Goal: Task Accomplishment & Management: Manage account settings

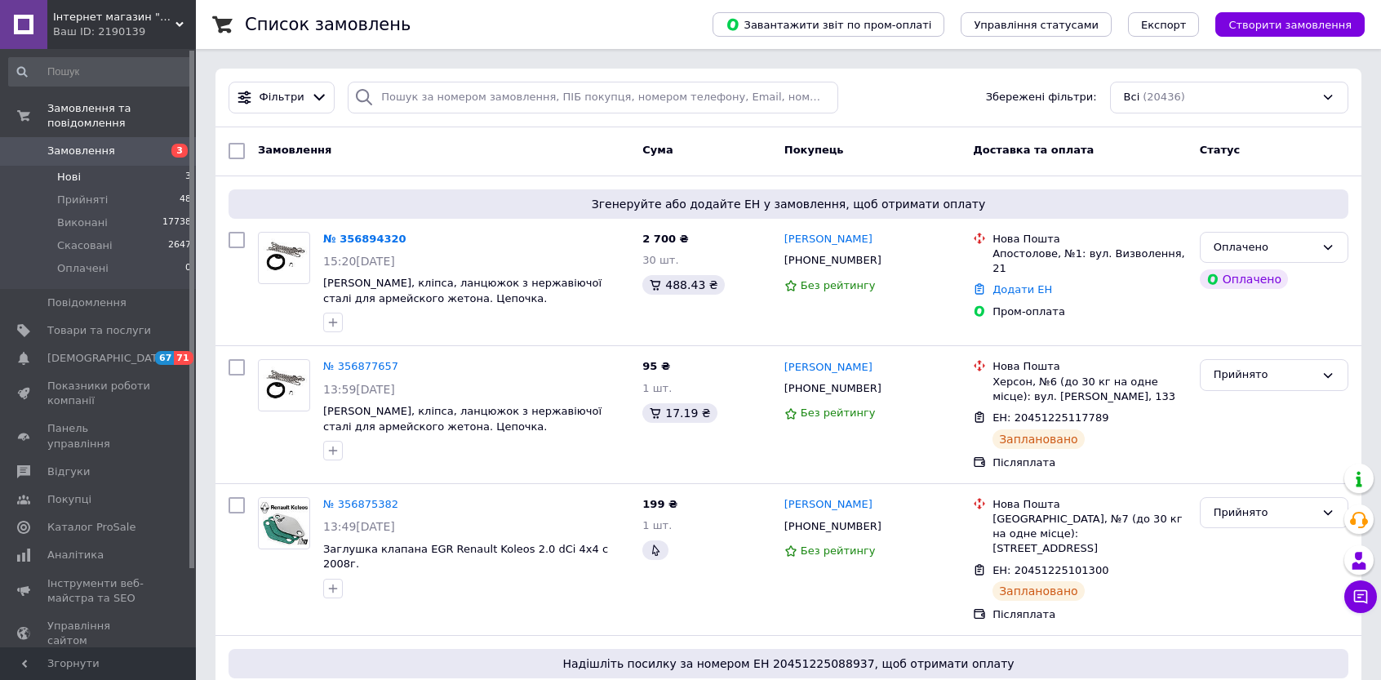
click at [67, 170] on span "Нові" at bounding box center [69, 177] width 24 height 15
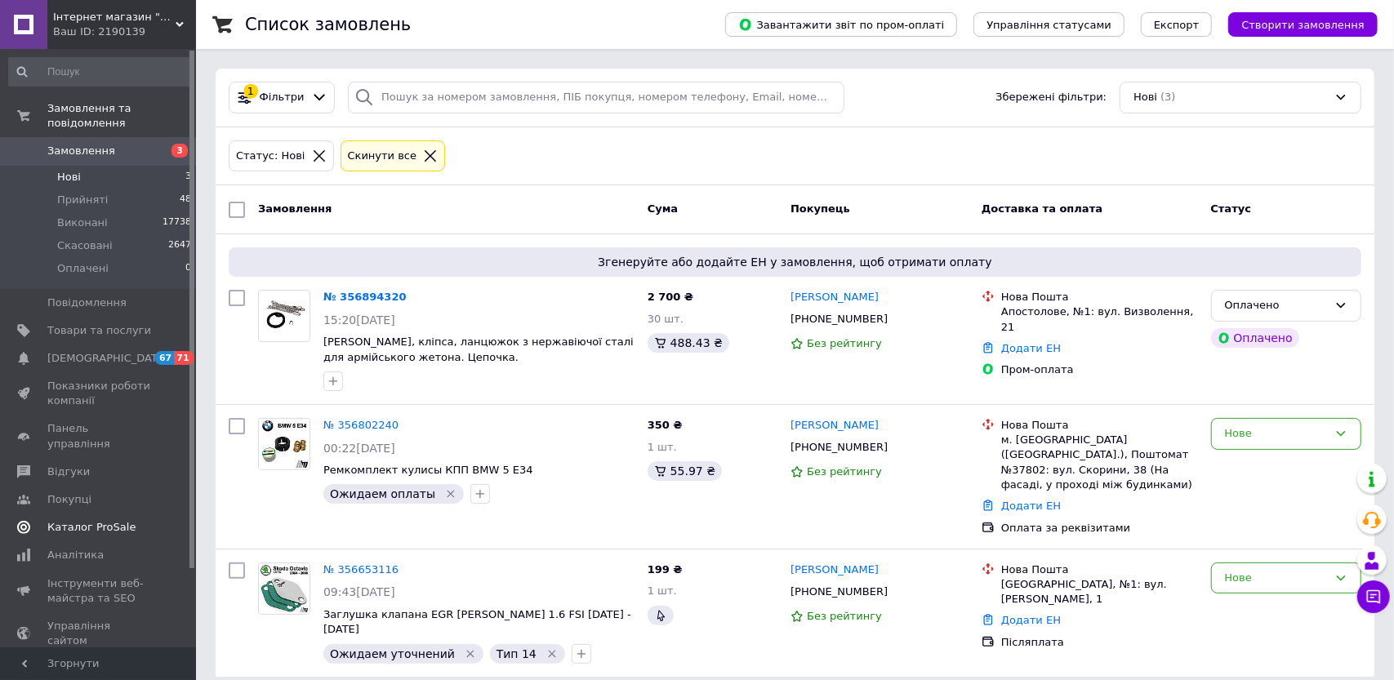
click at [94, 520] on span "Каталог ProSale" at bounding box center [91, 527] width 88 height 15
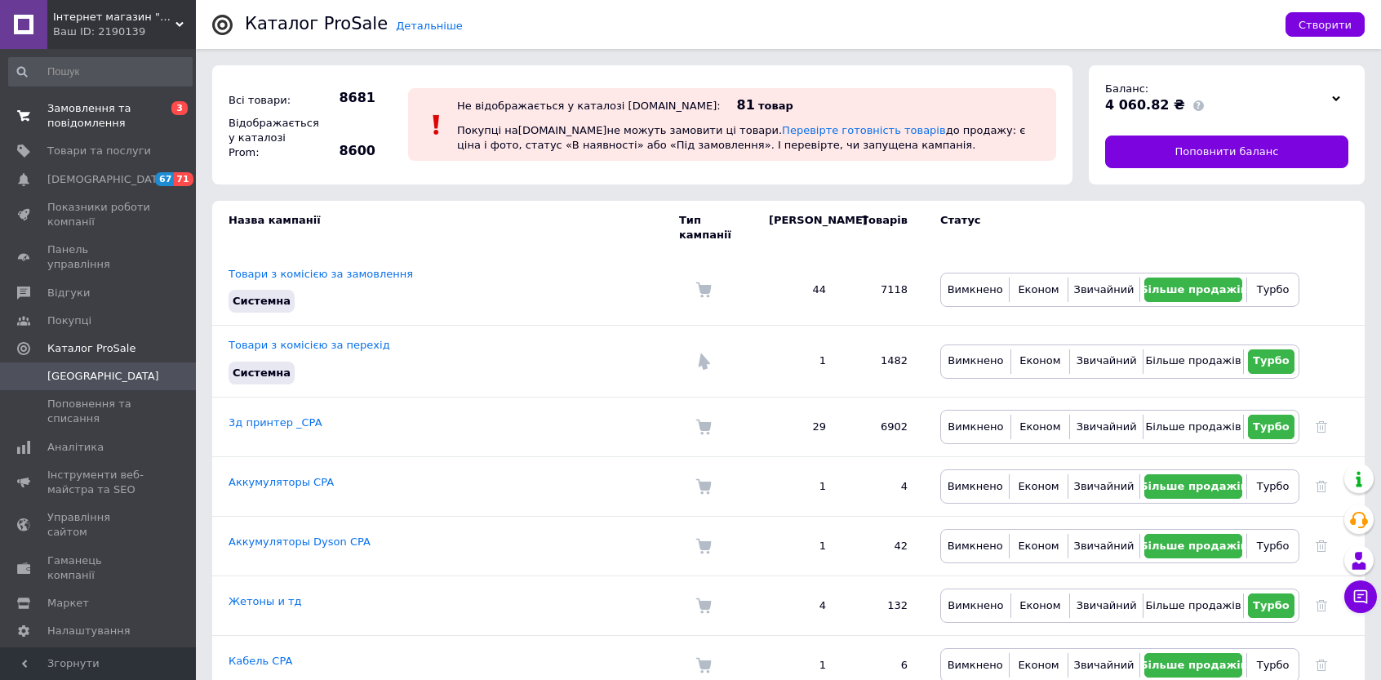
click at [67, 118] on span "Замовлення та повідомлення" at bounding box center [99, 115] width 104 height 29
